Goal: Information Seeking & Learning: Compare options

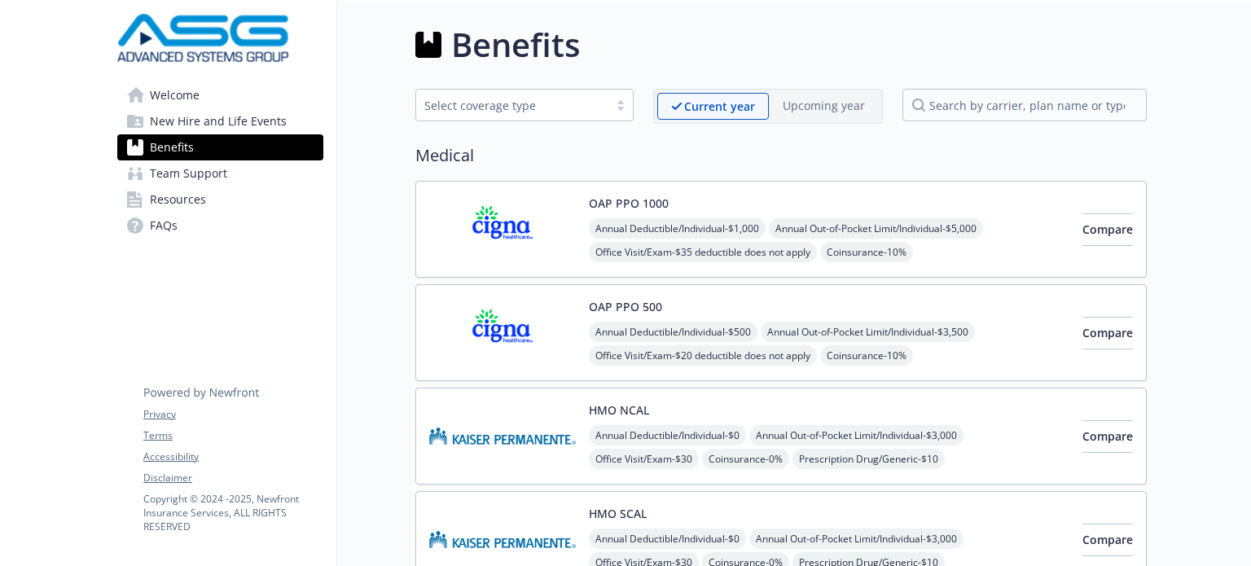
click at [202, 172] on span "Team Support" at bounding box center [188, 173] width 77 height 26
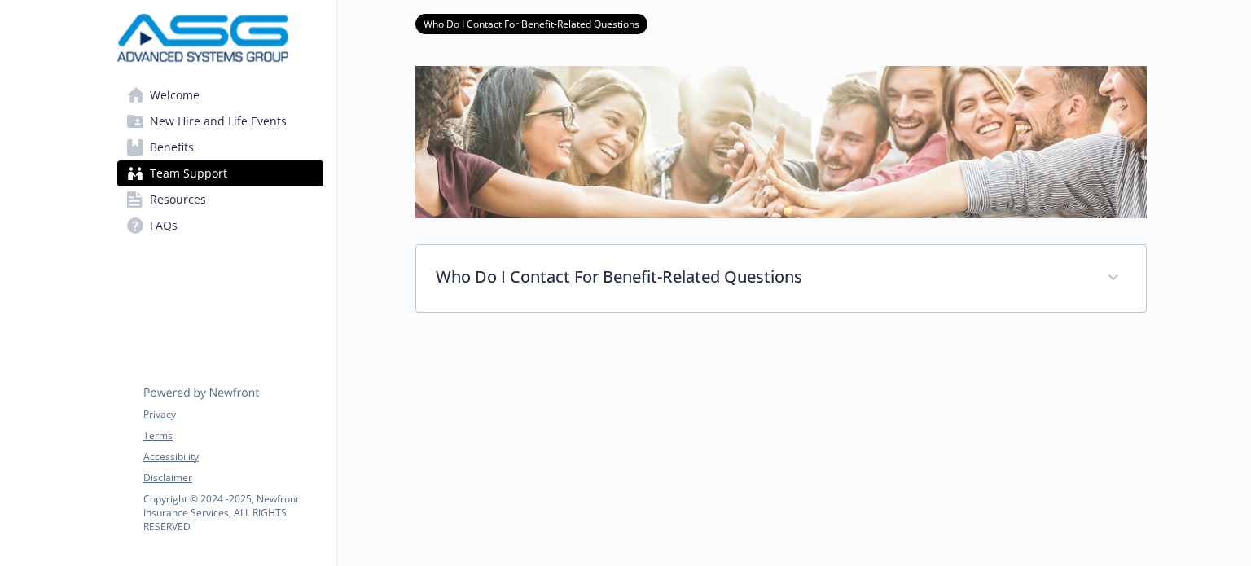
scroll to position [148, 0]
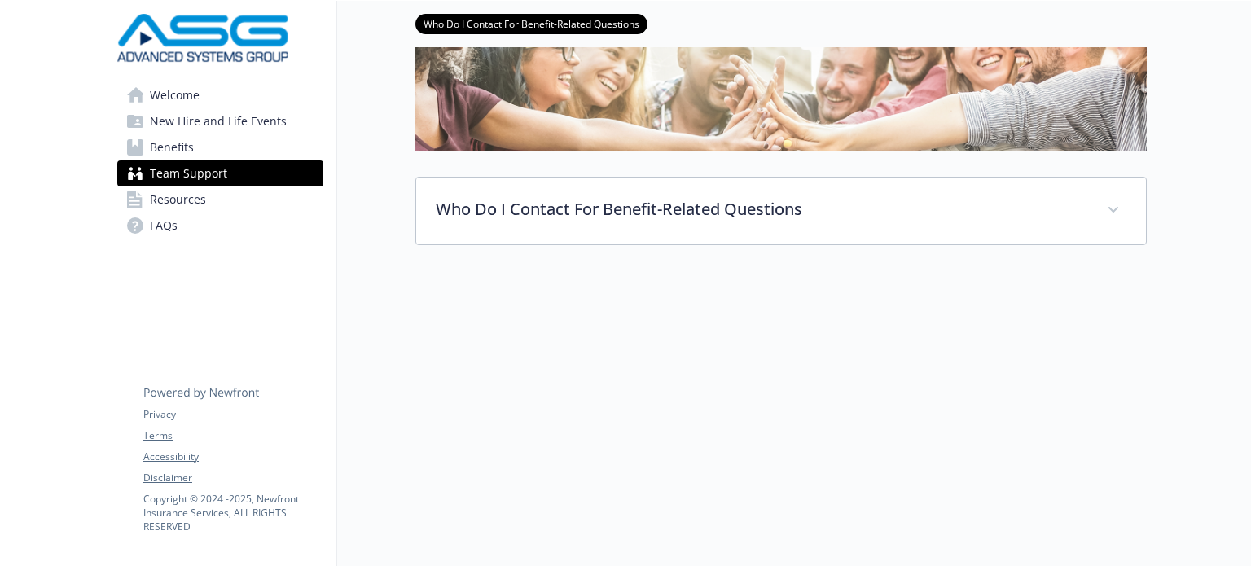
click at [186, 204] on span "Resources" at bounding box center [178, 199] width 56 height 26
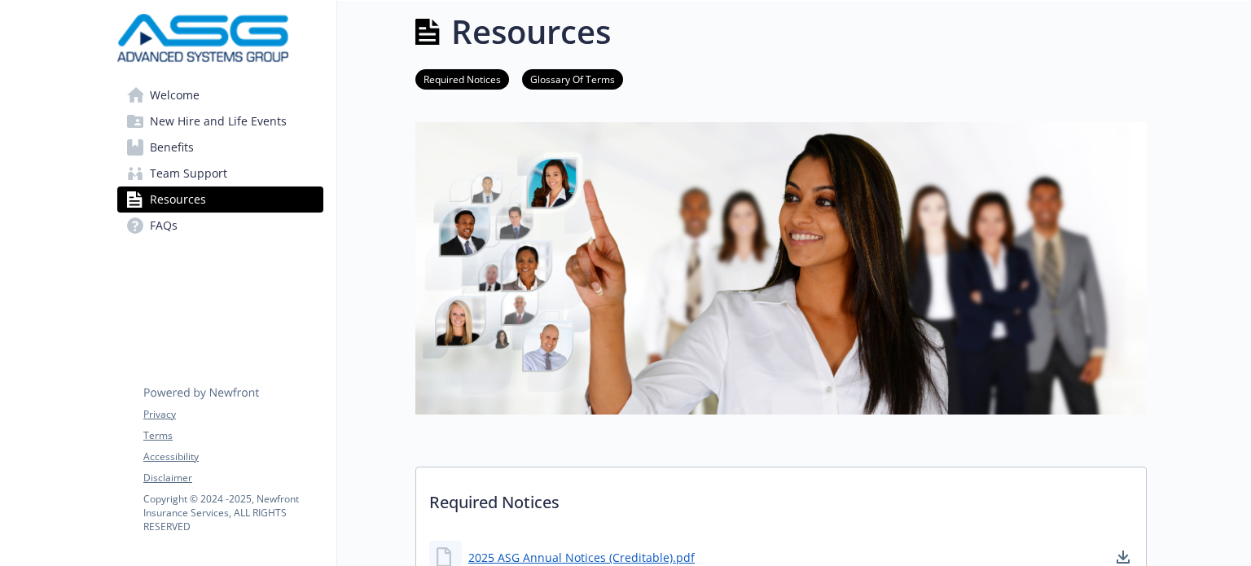
scroll to position [148, 0]
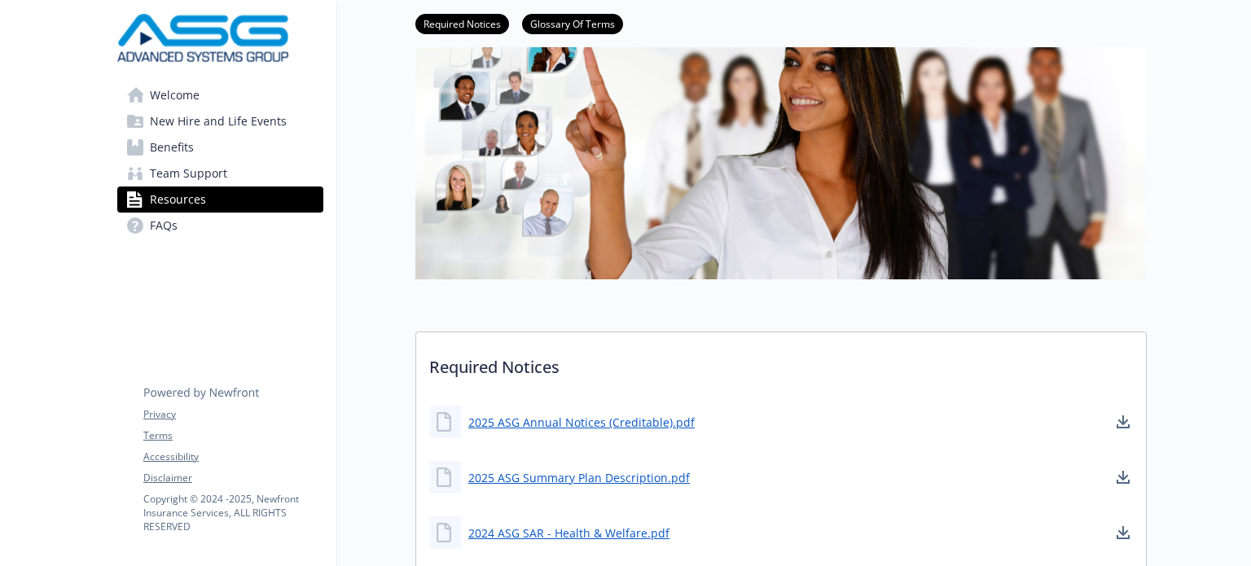
click at [181, 143] on span "Benefits" at bounding box center [172, 147] width 44 height 26
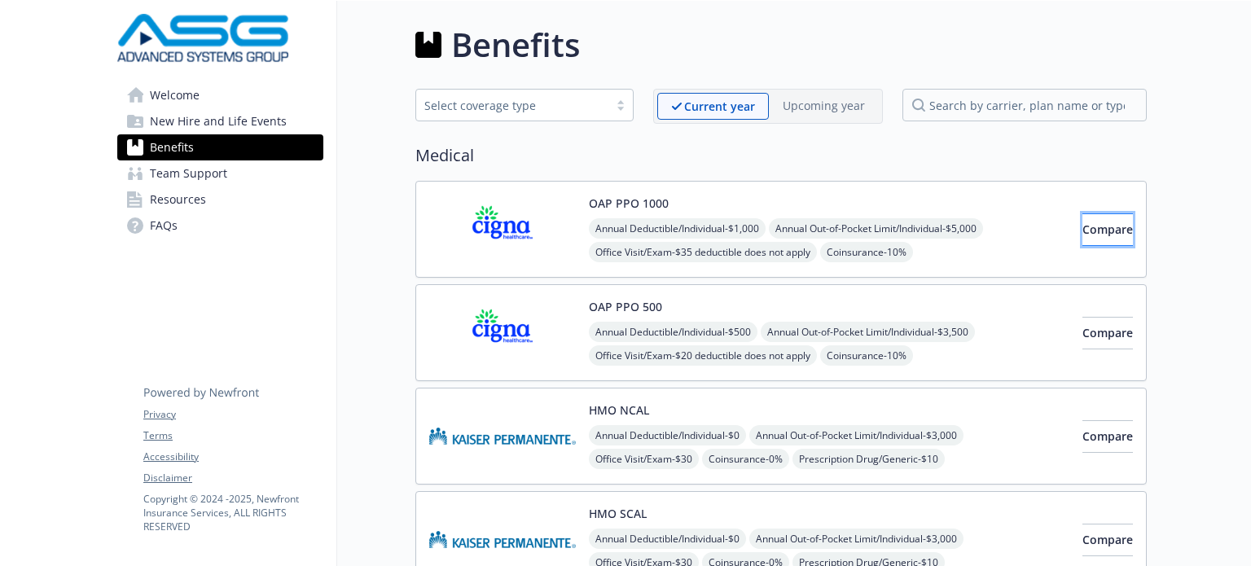
click at [1095, 234] on span "Compare" at bounding box center [1107, 228] width 50 height 15
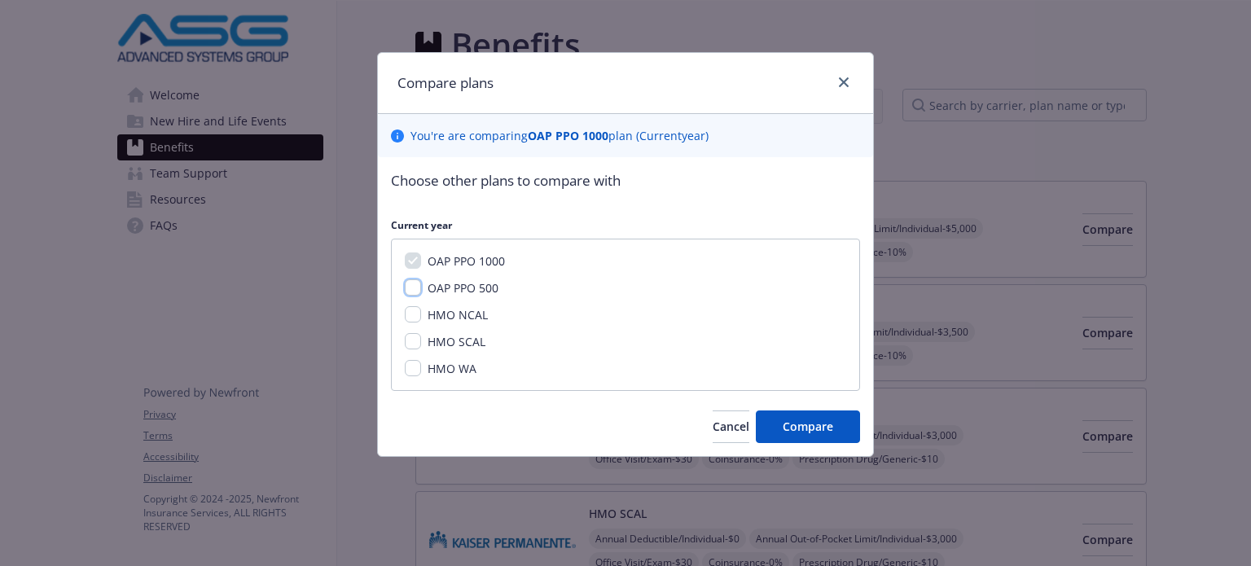
click at [414, 286] on input "OAP PPO 500" at bounding box center [413, 287] width 16 height 16
checkbox input "true"
click at [817, 441] on button "Compare" at bounding box center [808, 426] width 104 height 33
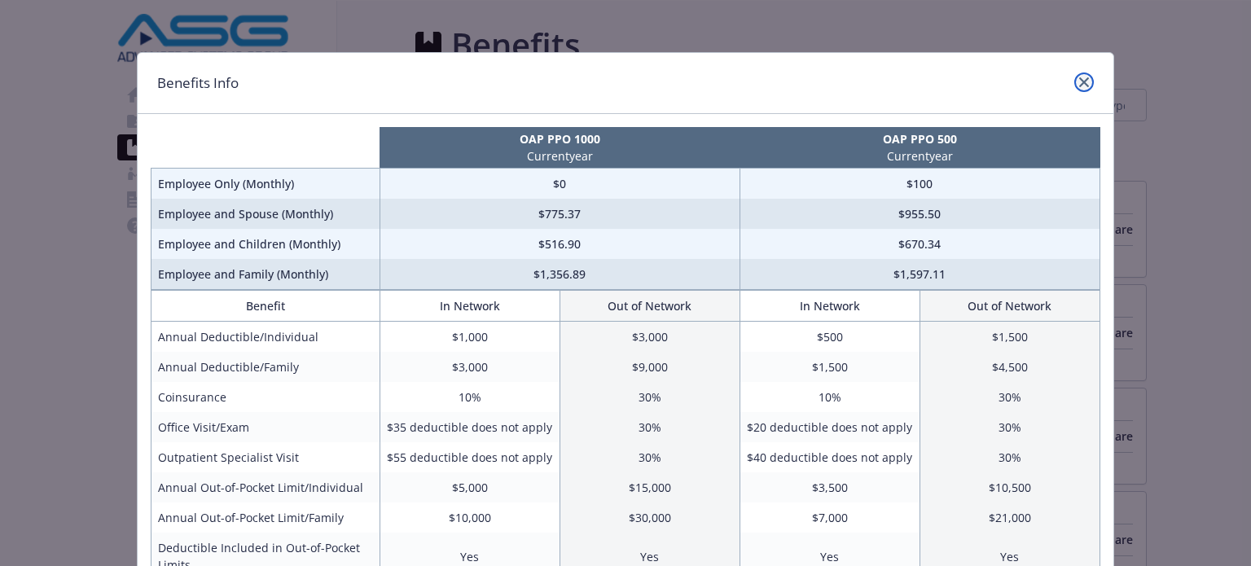
click at [1079, 87] on link "close" at bounding box center [1084, 82] width 20 height 20
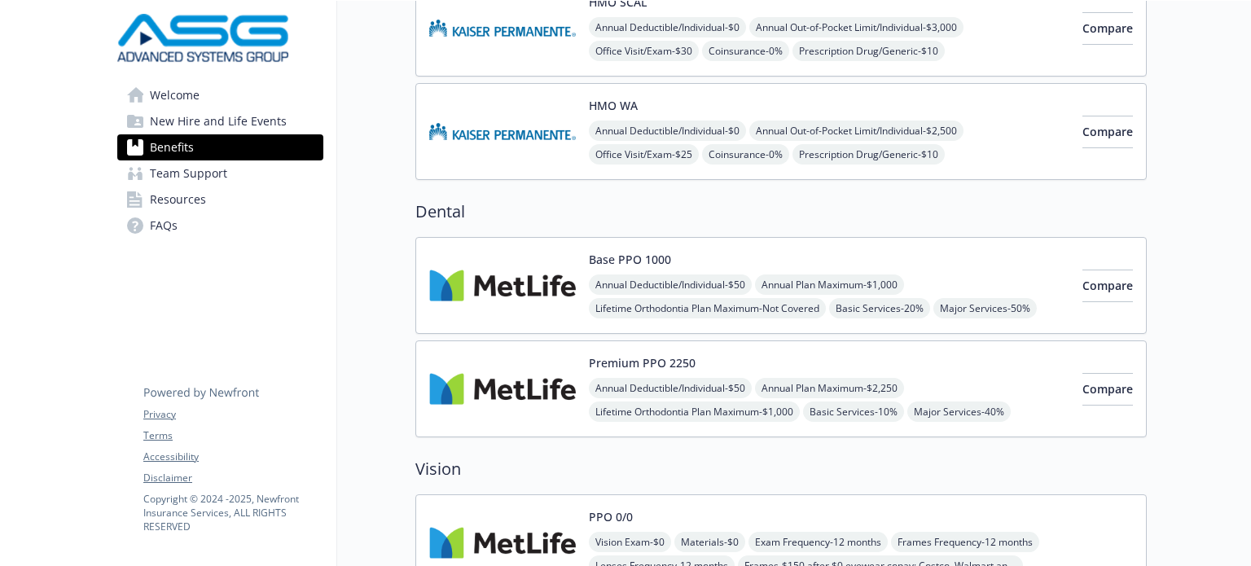
scroll to position [651, 0]
